Goal: Task Accomplishment & Management: Use online tool/utility

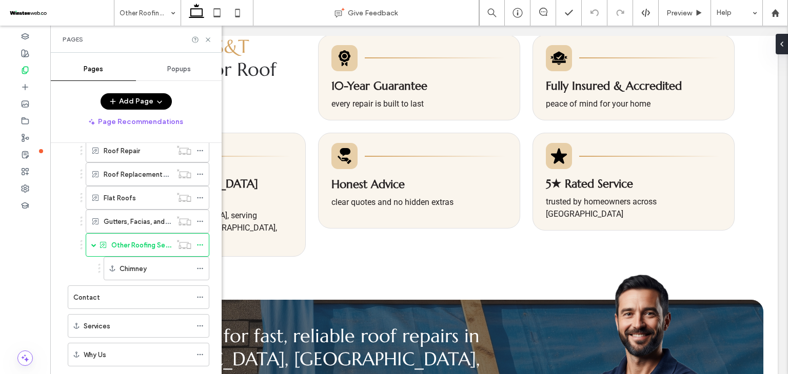
scroll to position [1682, 0]
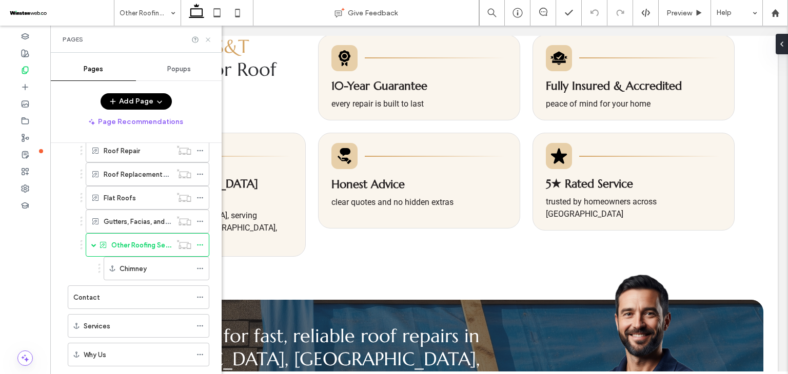
click at [205, 39] on icon at bounding box center [208, 40] width 8 height 8
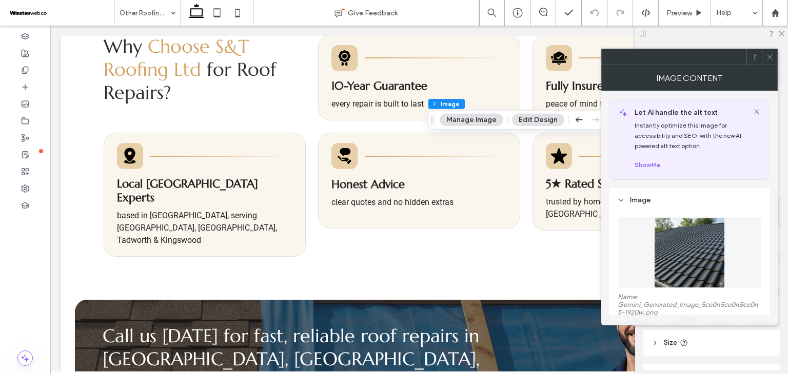
click at [459, 124] on button "Manage Image" at bounding box center [471, 120] width 64 height 12
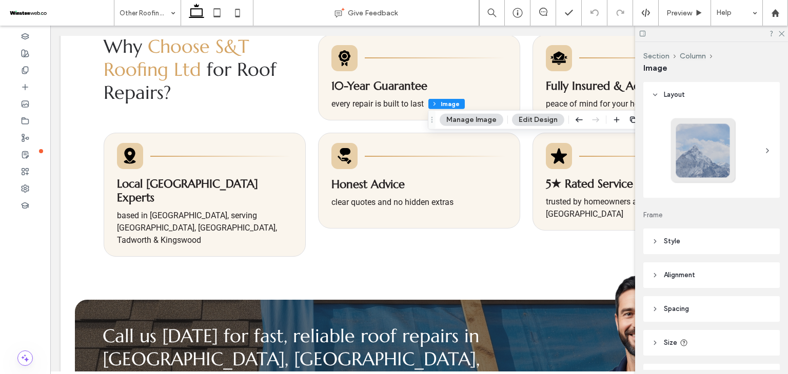
type input "**"
click at [488, 117] on button "Manage Image" at bounding box center [471, 120] width 64 height 12
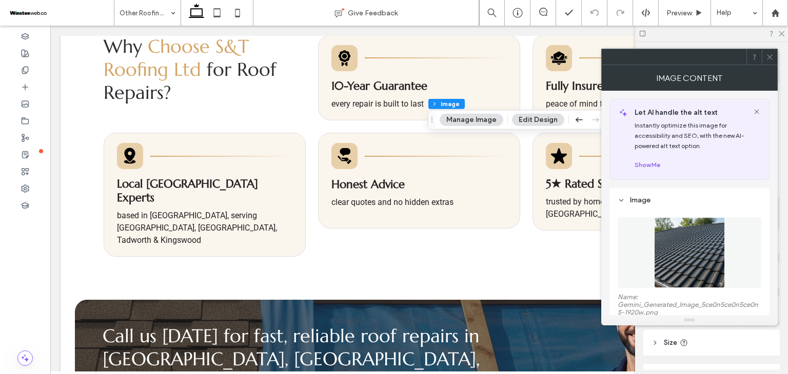
click at [675, 219] on figure at bounding box center [689, 252] width 144 height 71
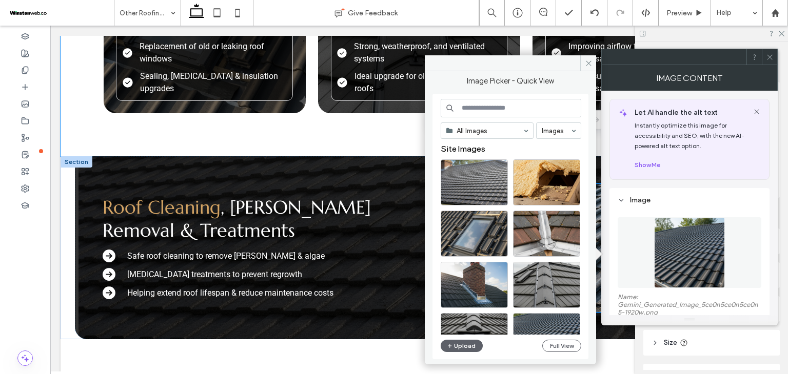
scroll to position [1282, 0]
